Goal: Task Accomplishment & Management: Manage account settings

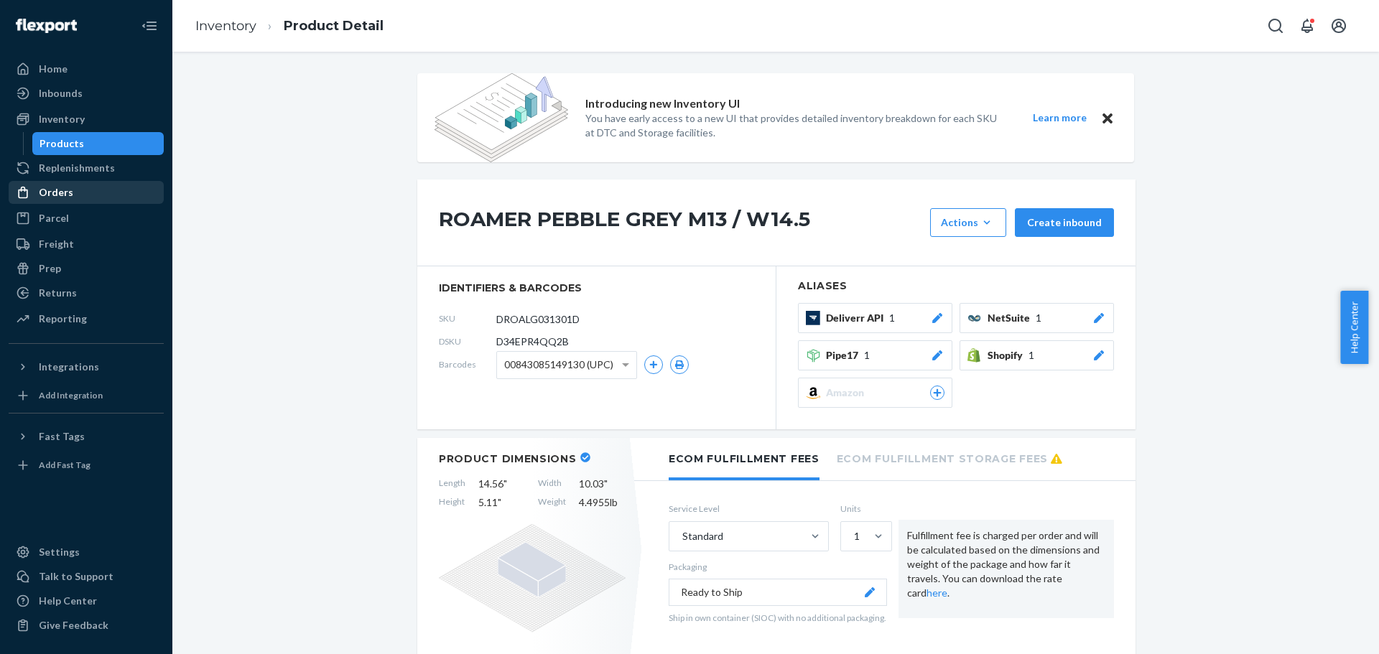
click at [67, 192] on div "Orders" at bounding box center [56, 192] width 34 height 14
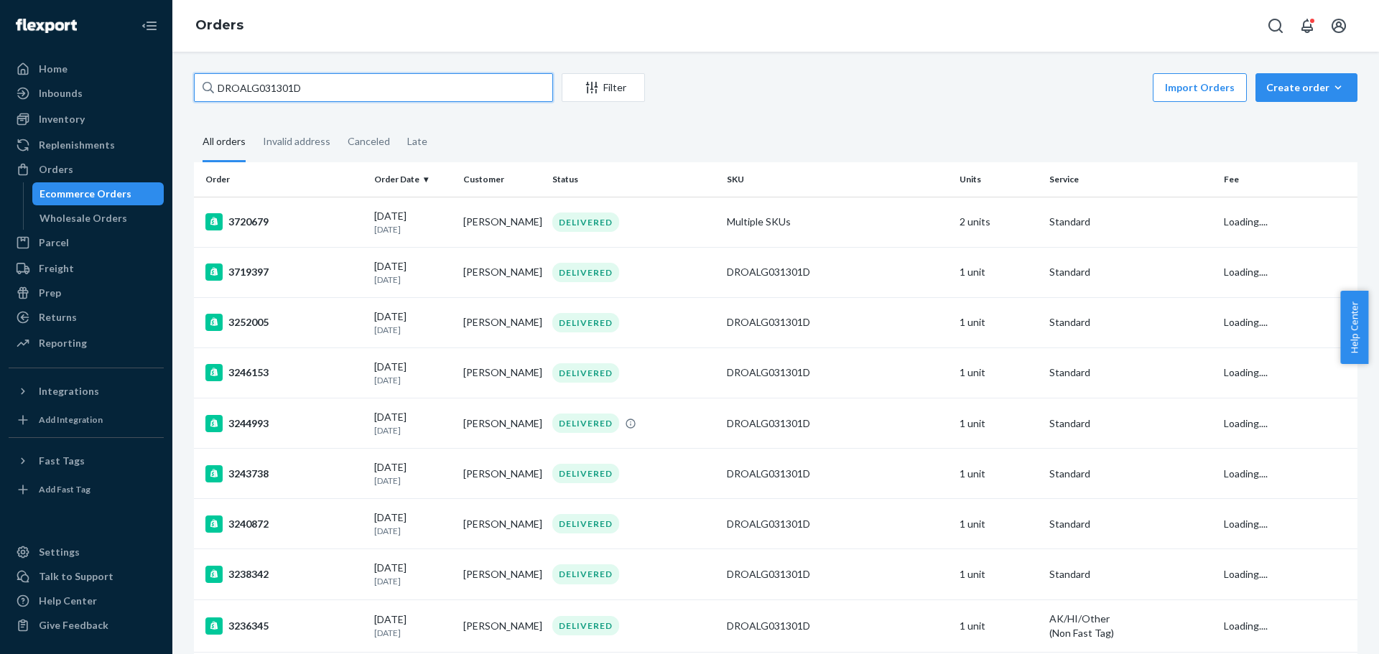
drag, startPoint x: 313, startPoint y: 93, endPoint x: 178, endPoint y: 93, distance: 135.0
click at [178, 93] on div "DROALG031301D Filter Import Orders Create order Ecommerce order Removal order A…" at bounding box center [775, 353] width 1207 height 603
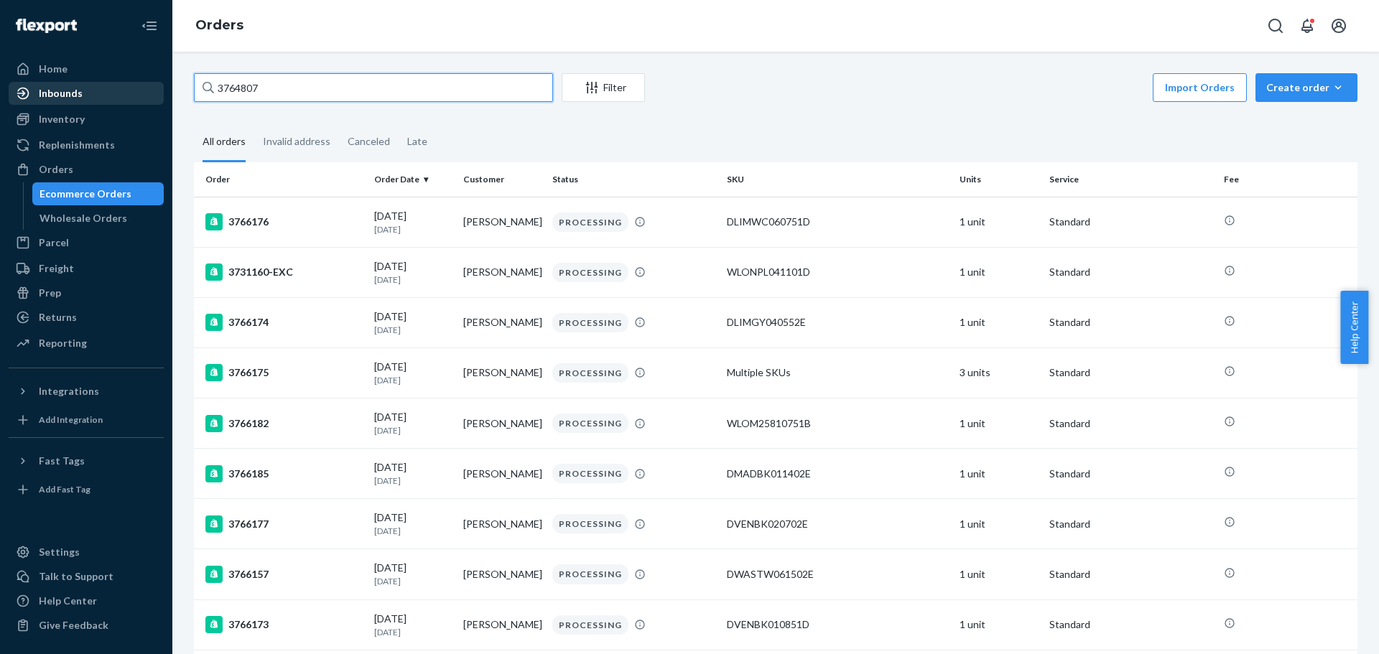
drag, startPoint x: 271, startPoint y: 86, endPoint x: 142, endPoint y: 96, distance: 128.9
click at [142, 96] on div "Home Inbounds Shipping Plans Problems Inventory Products Replenishments Orders …" at bounding box center [689, 327] width 1379 height 654
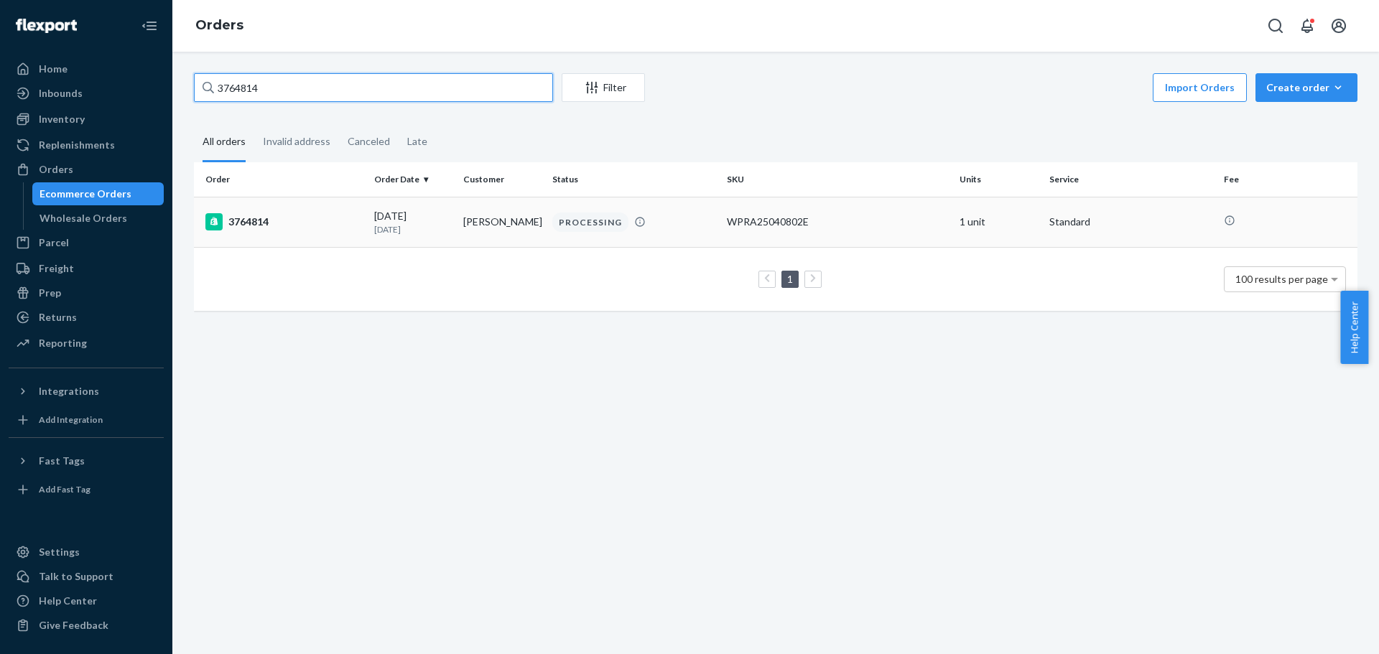
type input "3764814"
click at [251, 222] on div "3764814" at bounding box center [283, 221] width 157 height 17
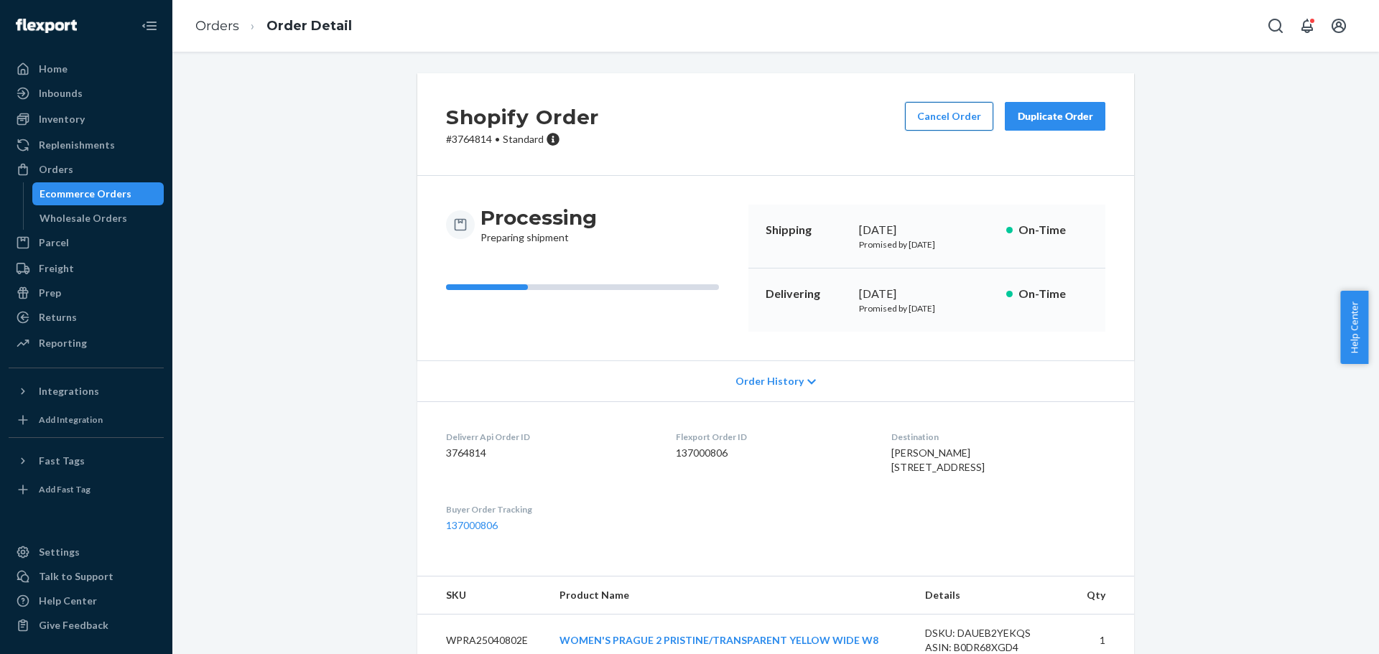
click at [931, 114] on button "Cancel Order" at bounding box center [949, 116] width 88 height 29
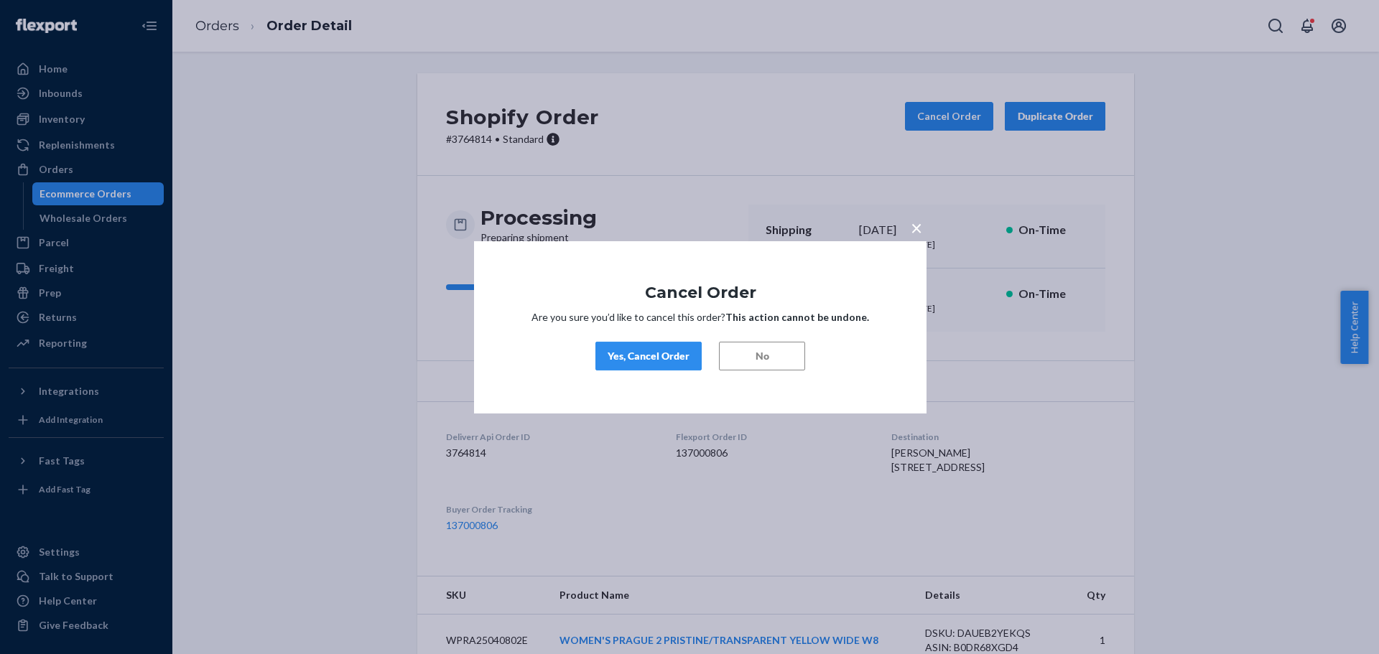
click at [679, 355] on div "Yes, Cancel Order" at bounding box center [649, 356] width 82 height 14
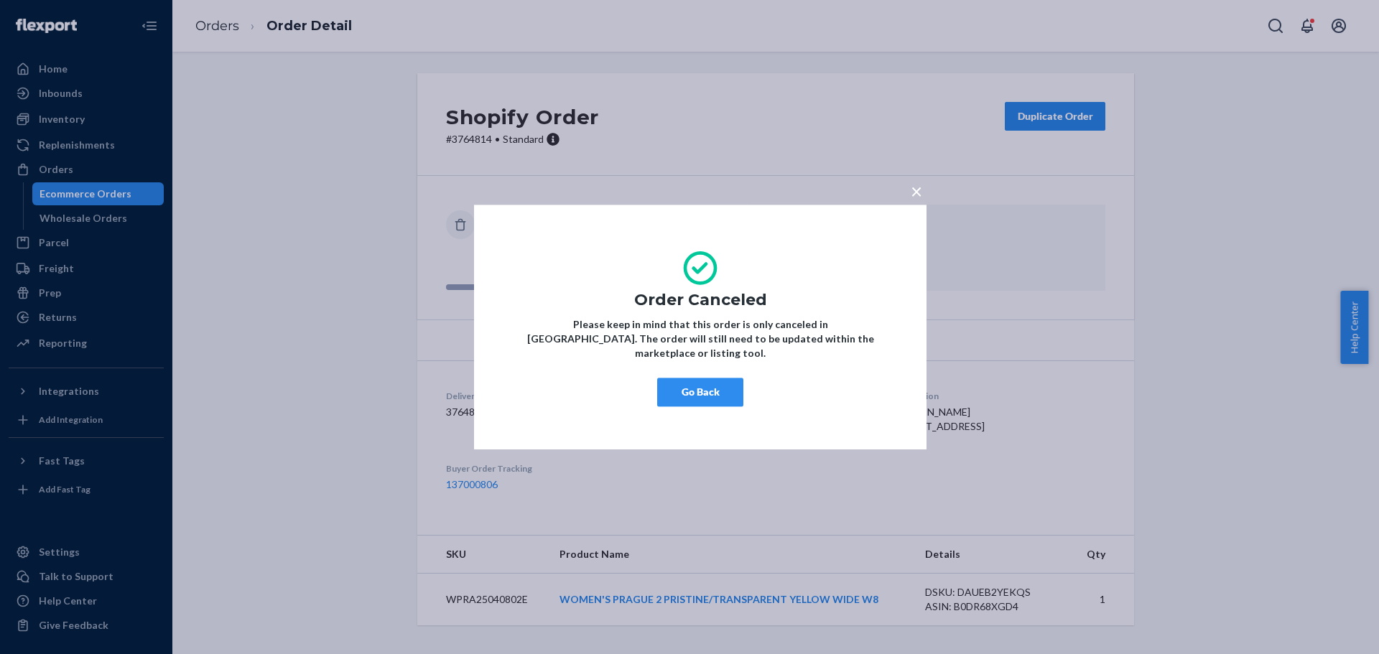
click at [916, 200] on span "×" at bounding box center [916, 191] width 11 height 24
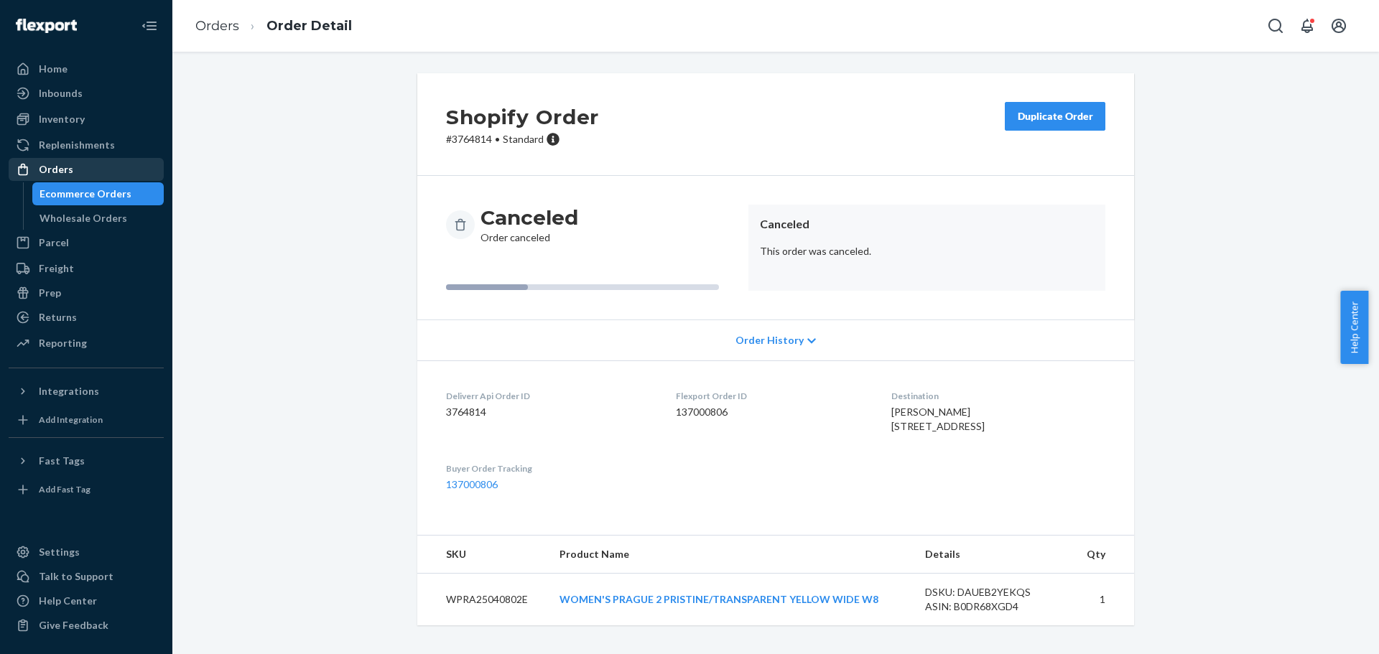
click at [70, 171] on div "Orders" at bounding box center [56, 169] width 34 height 14
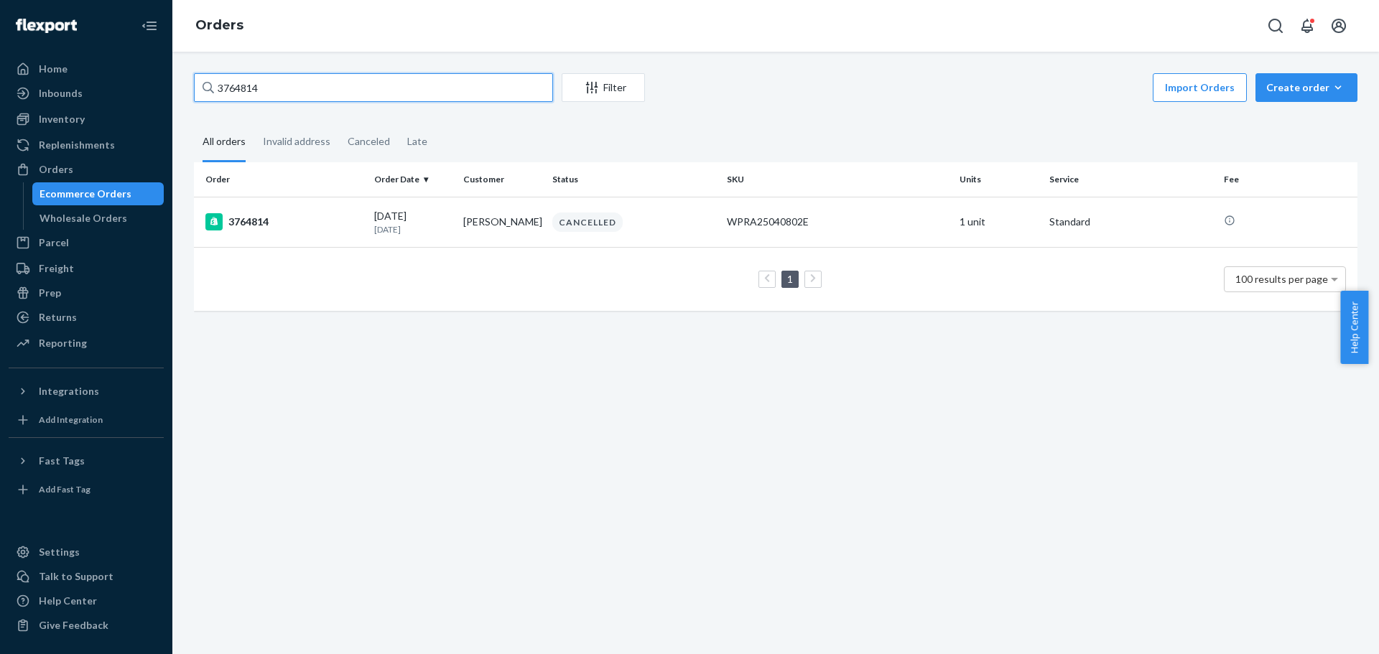
click at [232, 83] on input "3764814" at bounding box center [373, 87] width 359 height 29
paste input "07"
type input "3764807"
click at [259, 222] on div "3764807" at bounding box center [283, 221] width 157 height 17
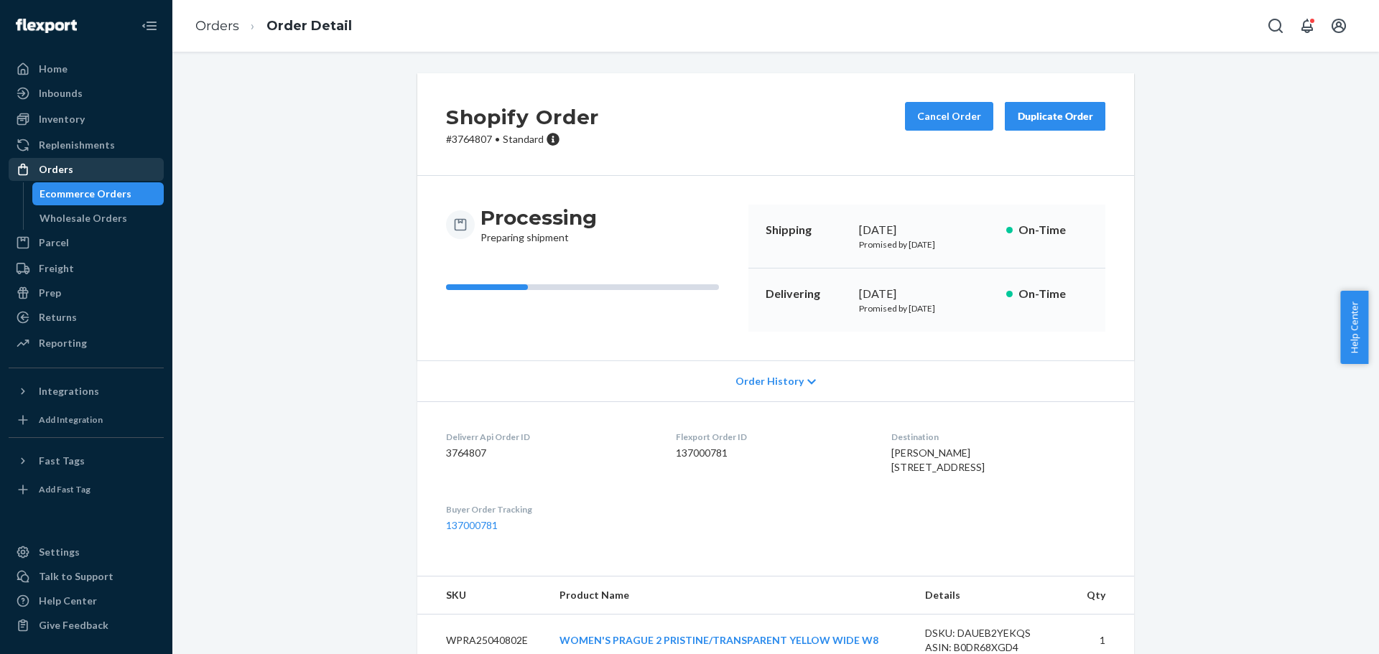
click at [75, 175] on div "Orders" at bounding box center [86, 169] width 152 height 20
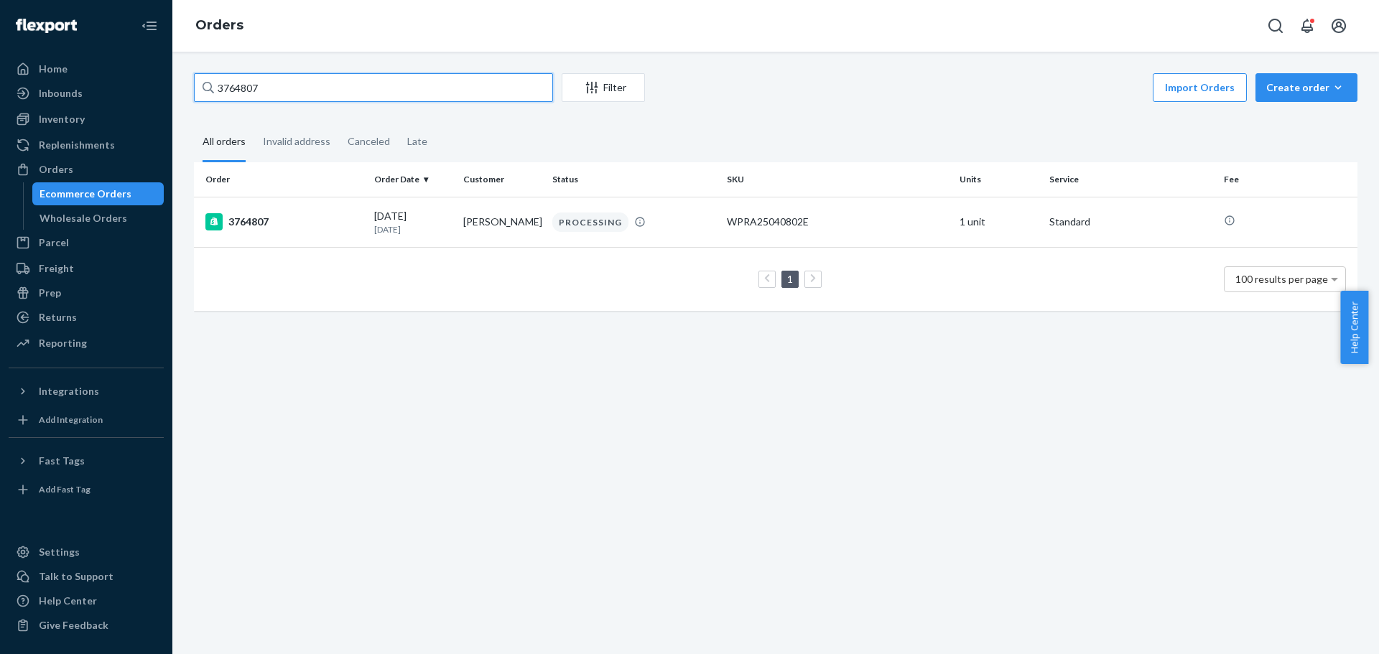
click at [270, 90] on input "3764807" at bounding box center [373, 87] width 359 height 29
drag, startPoint x: 287, startPoint y: 88, endPoint x: 113, endPoint y: 73, distance: 174.4
click at [113, 73] on div "Home Inbounds Shipping Plans Problems Inventory Products Replenishments Orders …" at bounding box center [689, 327] width 1379 height 654
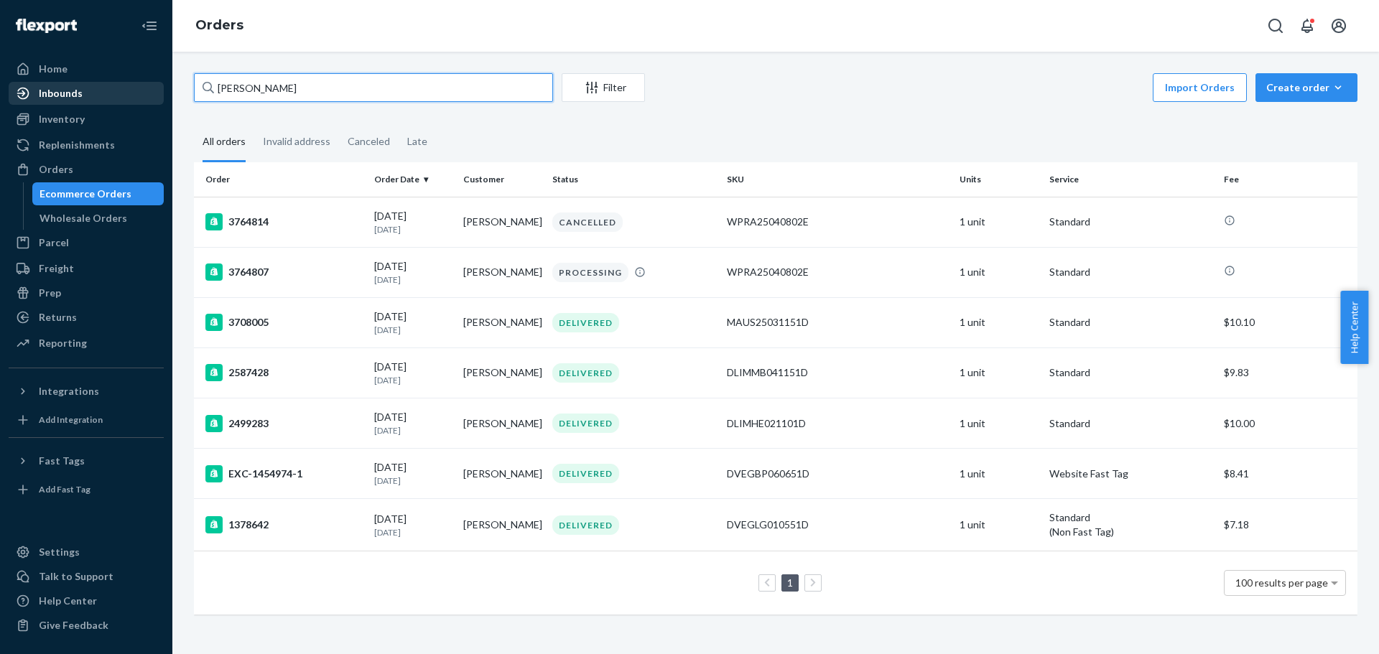
drag, startPoint x: 29, startPoint y: 90, endPoint x: 9, endPoint y: 90, distance: 19.4
click at [9, 90] on div "Home Inbounds Shipping Plans Problems Inventory Products Replenishments Orders …" at bounding box center [689, 327] width 1379 height 654
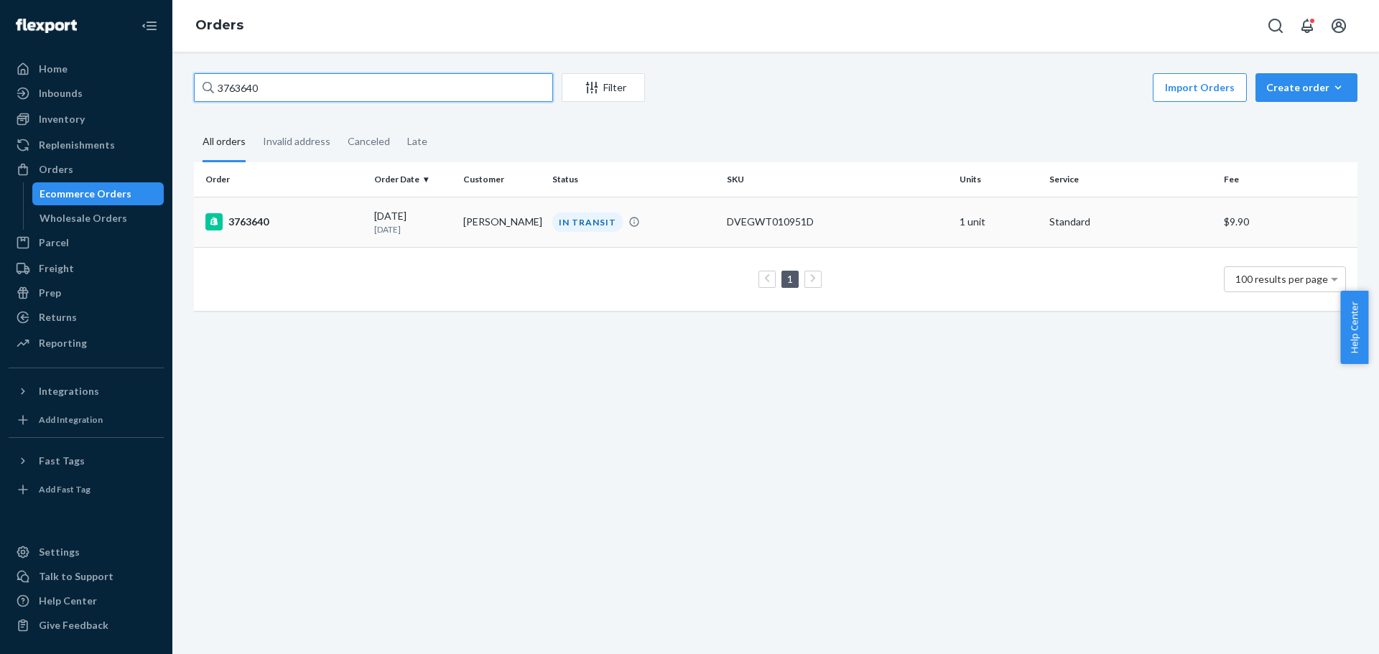
type input "3763640"
drag, startPoint x: 237, startPoint y: 218, endPoint x: 2, endPoint y: 192, distance: 236.2
click at [238, 217] on div "3763640" at bounding box center [283, 221] width 157 height 17
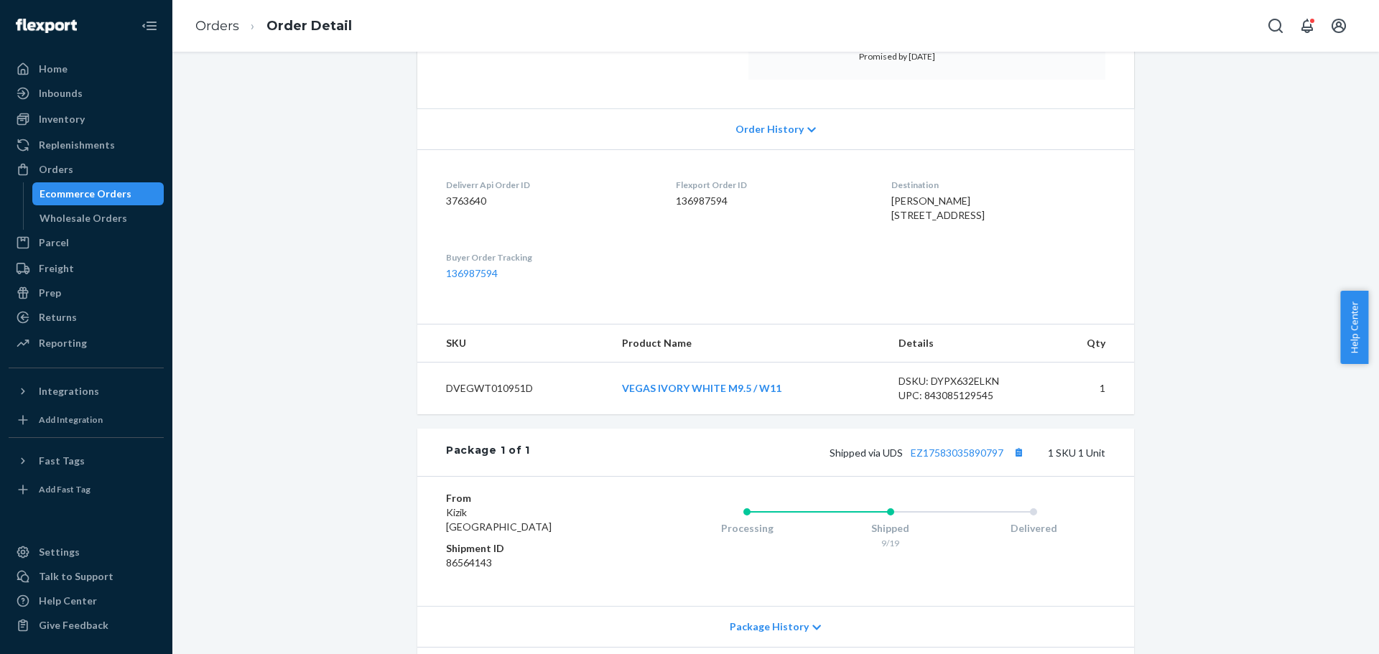
scroll to position [379, 0]
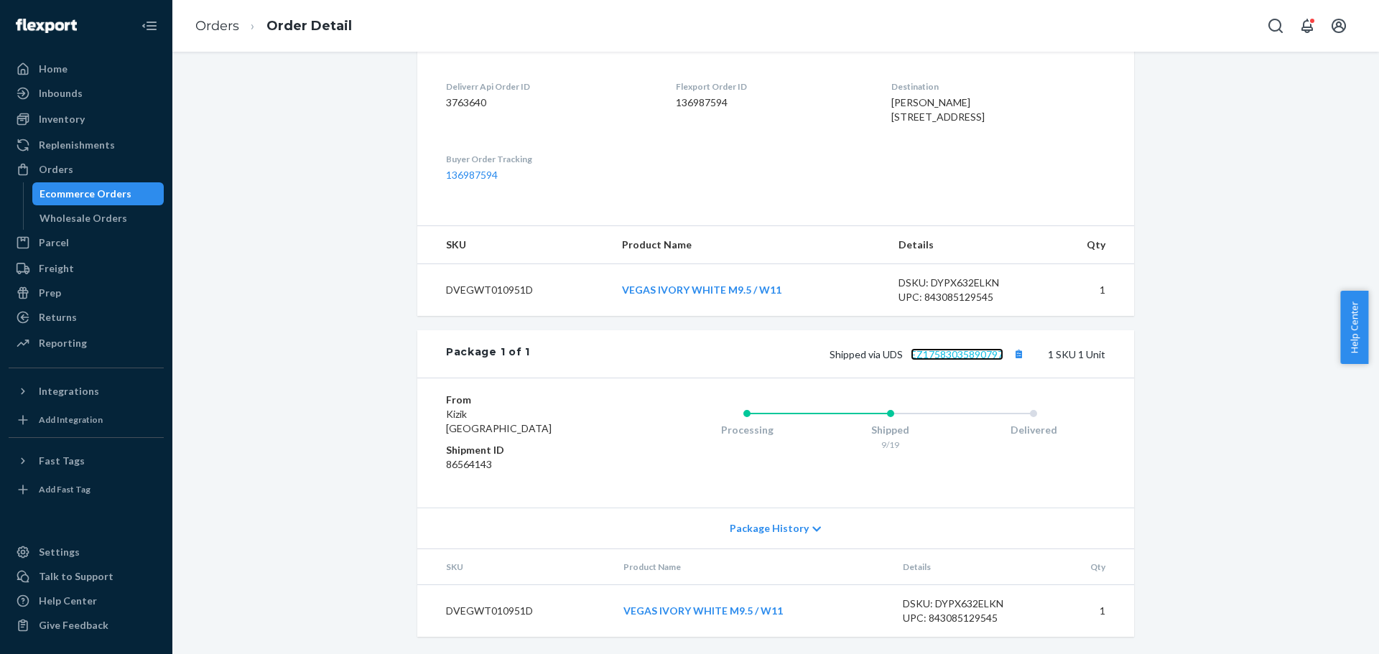
click at [934, 356] on link "EZ17583035890797" at bounding box center [957, 354] width 93 height 12
